Goal: Task Accomplishment & Management: Manage account settings

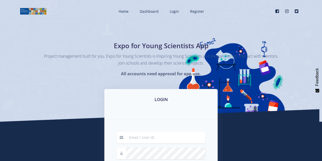
scroll to position [56, 0]
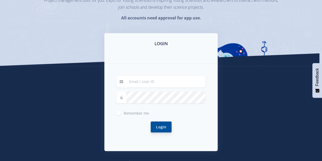
type input "[EMAIL_ADDRESS][DOMAIN_NAME]"
click at [162, 125] on button "Login" at bounding box center [161, 126] width 21 height 11
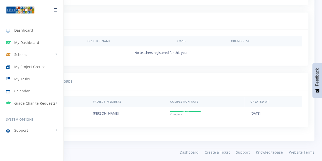
scroll to position [262, 0]
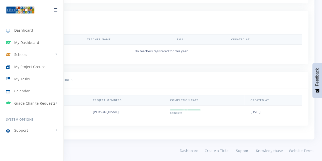
click at [57, 11] on div at bounding box center [55, 9] width 5 height 3
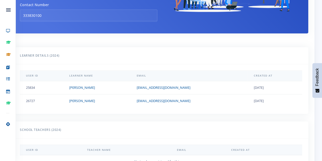
scroll to position [152, 0]
